Goal: Navigation & Orientation: Find specific page/section

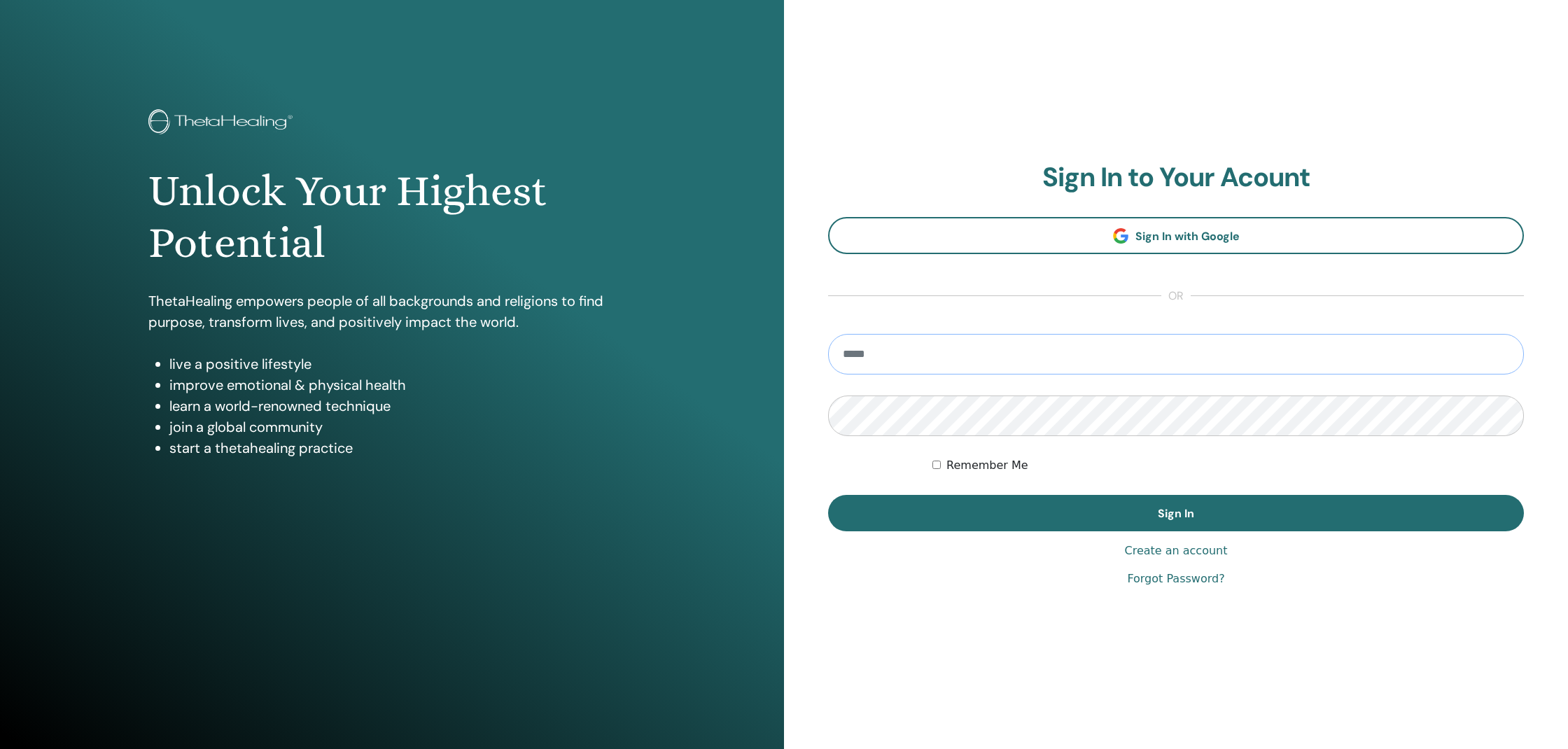
type input "**********"
click at [1176, 513] on button "Sign In" at bounding box center [1176, 513] width 696 height 36
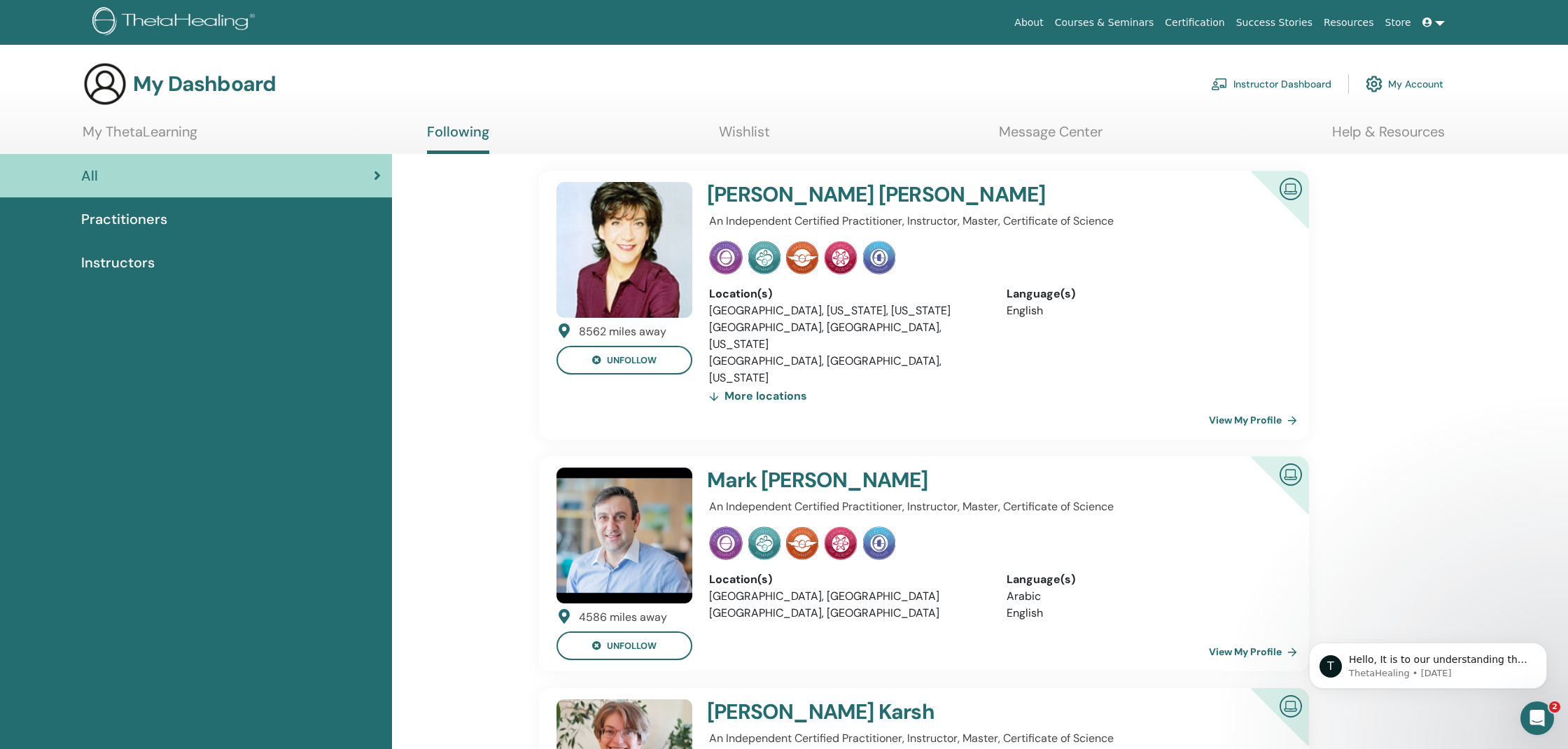
click at [128, 128] on link "My ThetaLearning" at bounding box center [140, 137] width 115 height 27
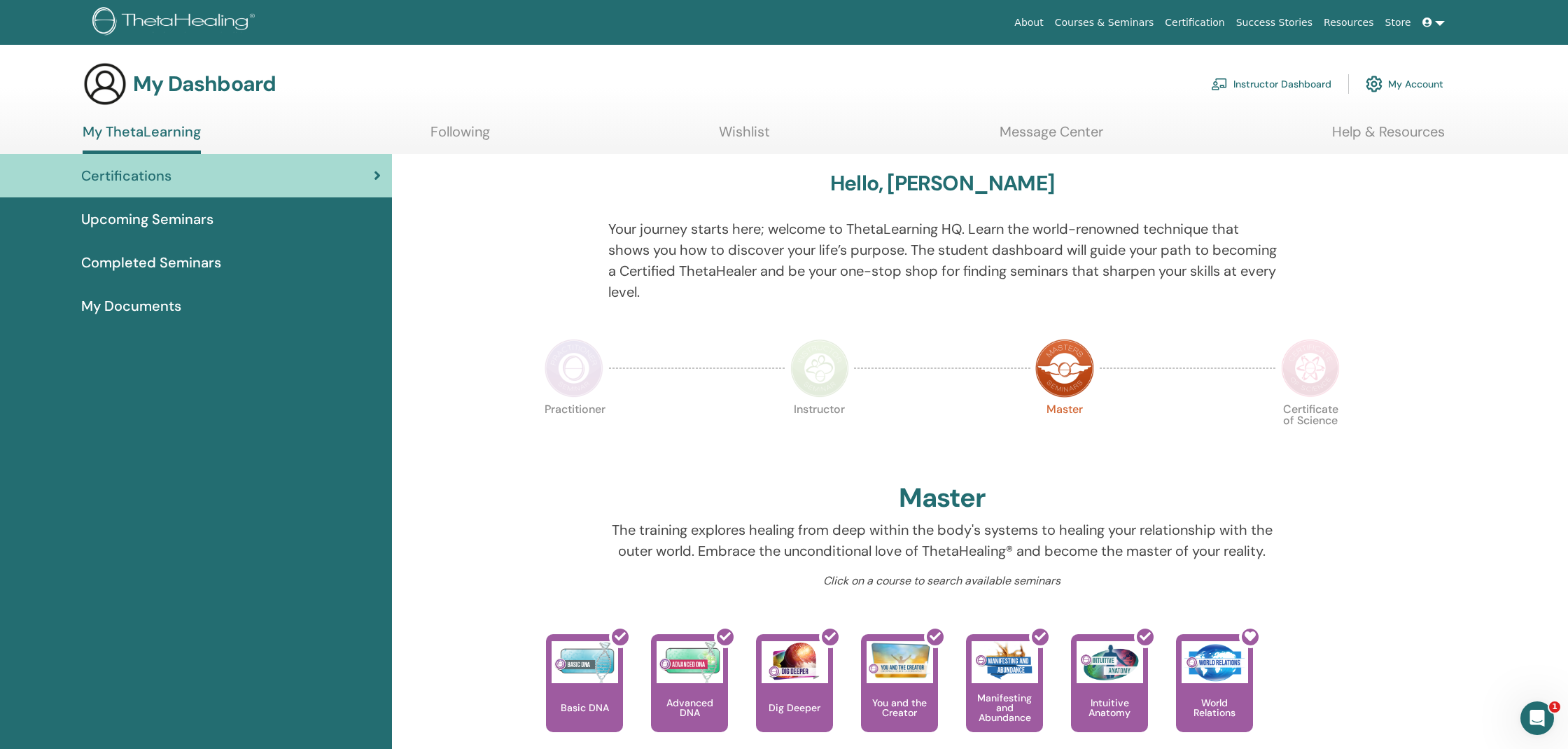
click at [172, 206] on link "Upcoming Seminars" at bounding box center [196, 218] width 392 height 43
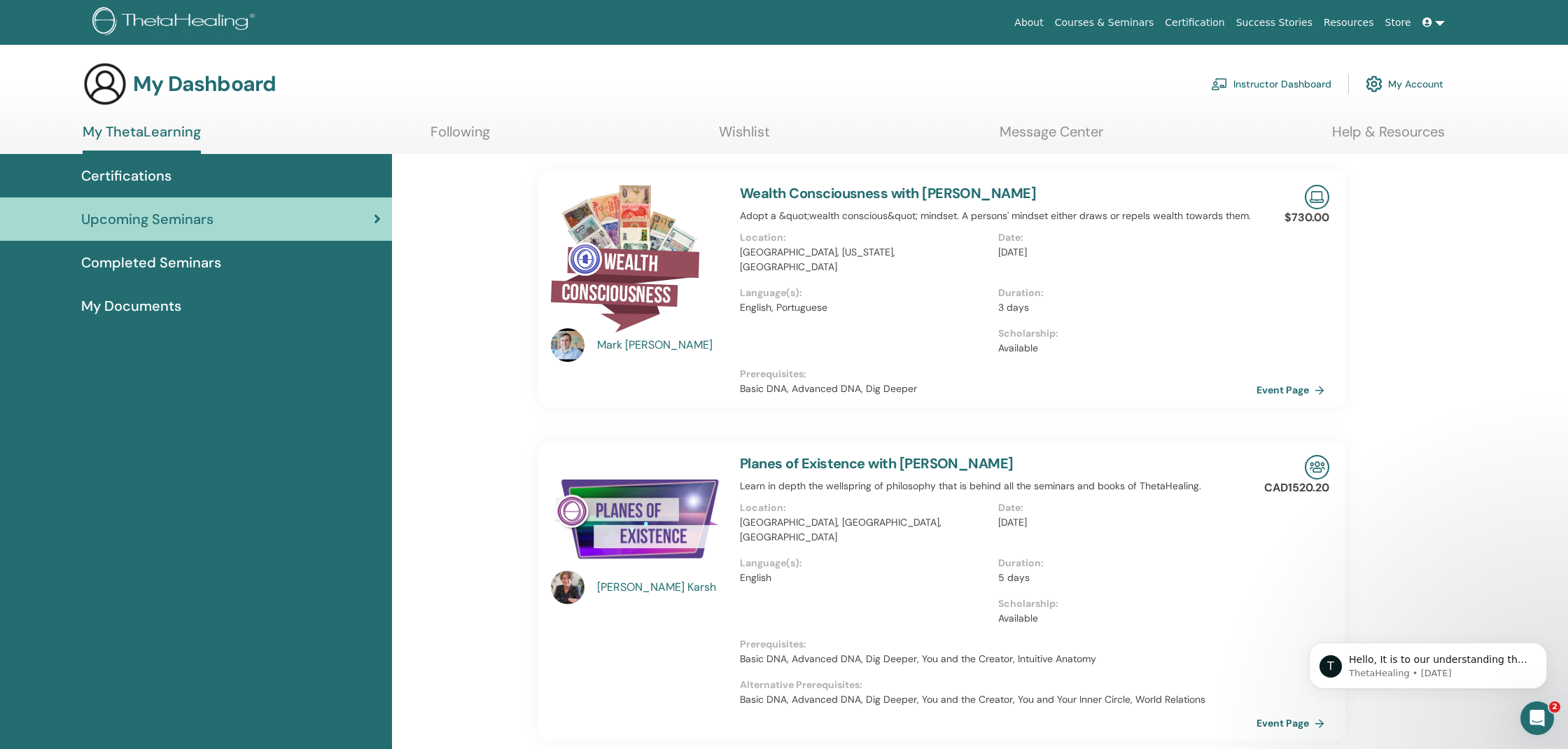
click at [1050, 127] on link "Message Center" at bounding box center [1051, 137] width 104 height 27
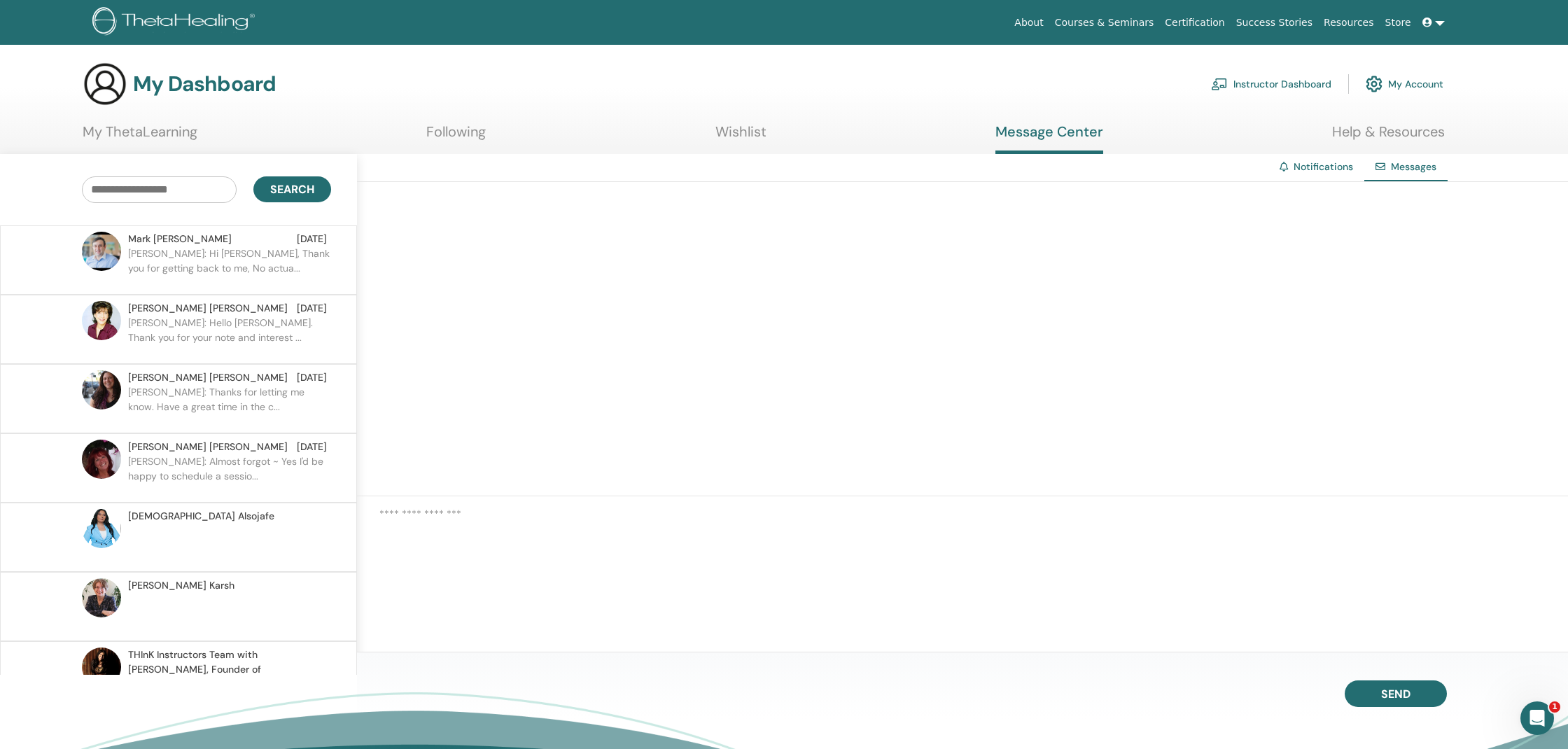
click at [257, 264] on p "[PERSON_NAME]: Hi [PERSON_NAME], Thank you for getting back to me, No actua..." at bounding box center [229, 268] width 203 height 42
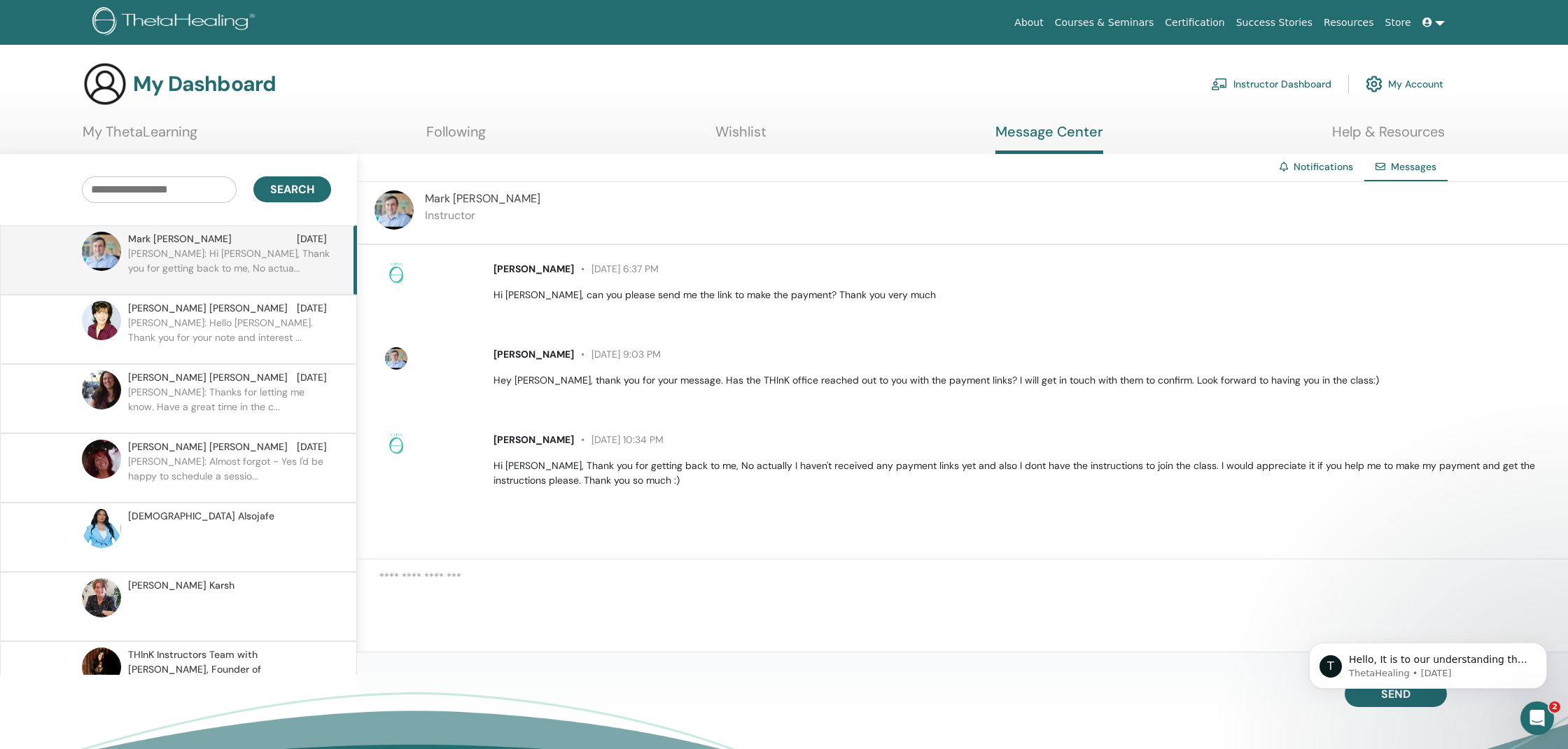
click at [1259, 80] on link "Instructor Dashboard" at bounding box center [1271, 84] width 120 height 31
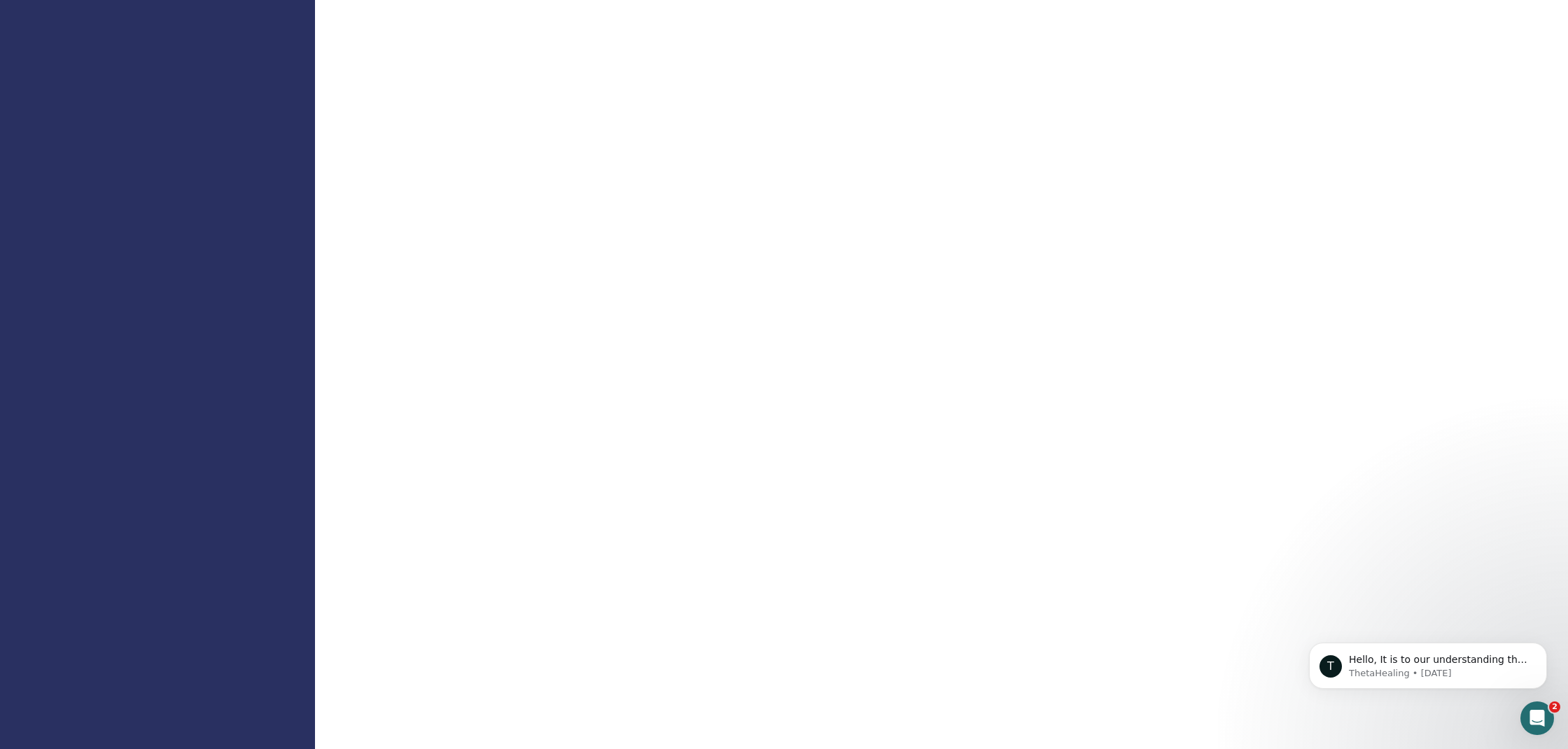
scroll to position [553, 0]
